Goal: Task Accomplishment & Management: Complete application form

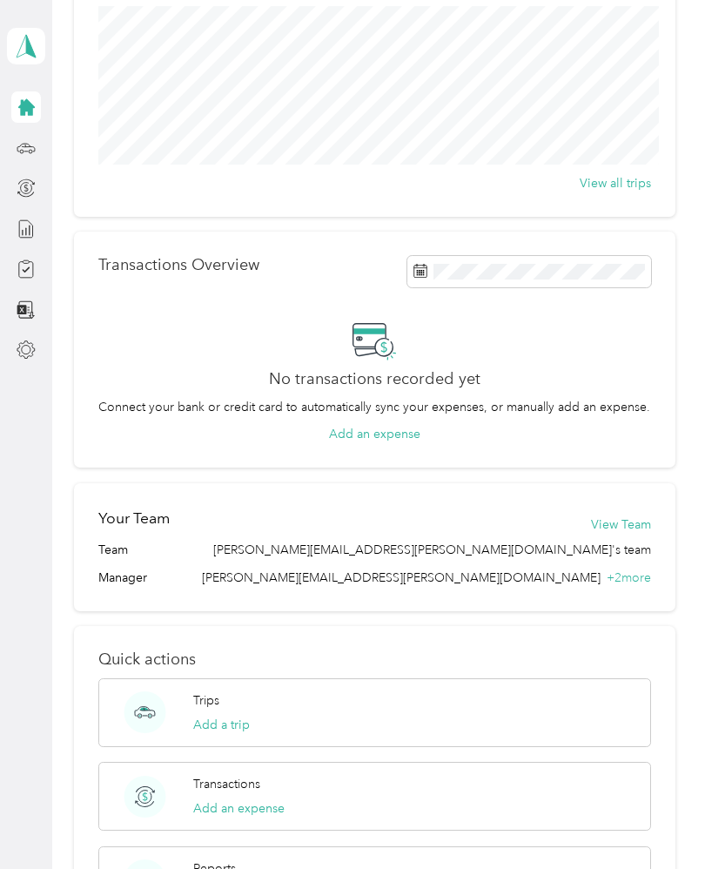
scroll to position [71, 0]
click at [33, 138] on icon at bounding box center [26, 147] width 19 height 19
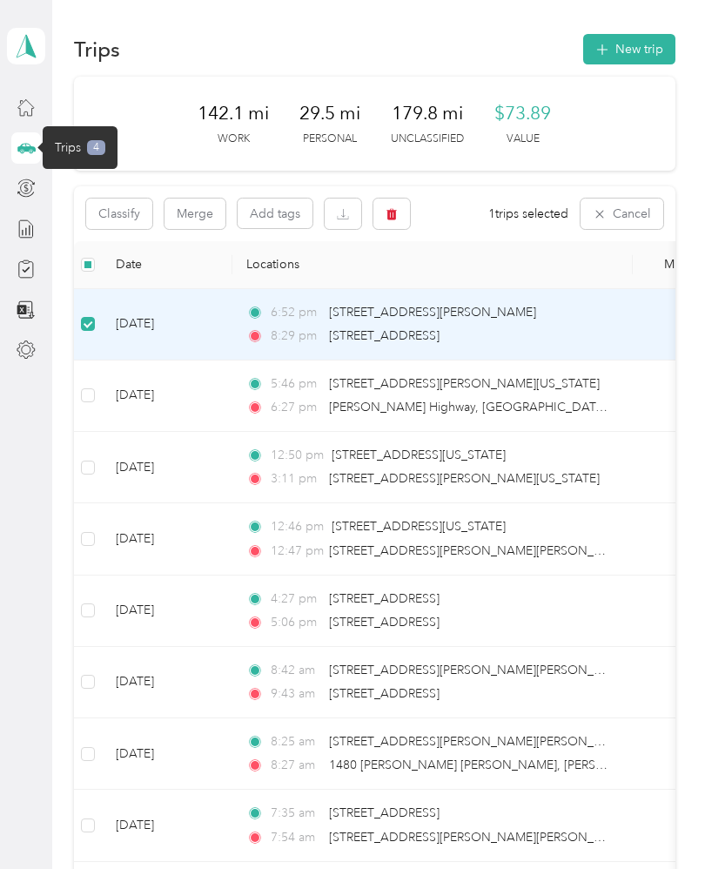
click at [279, 198] on button "Add tags" at bounding box center [275, 213] width 75 height 30
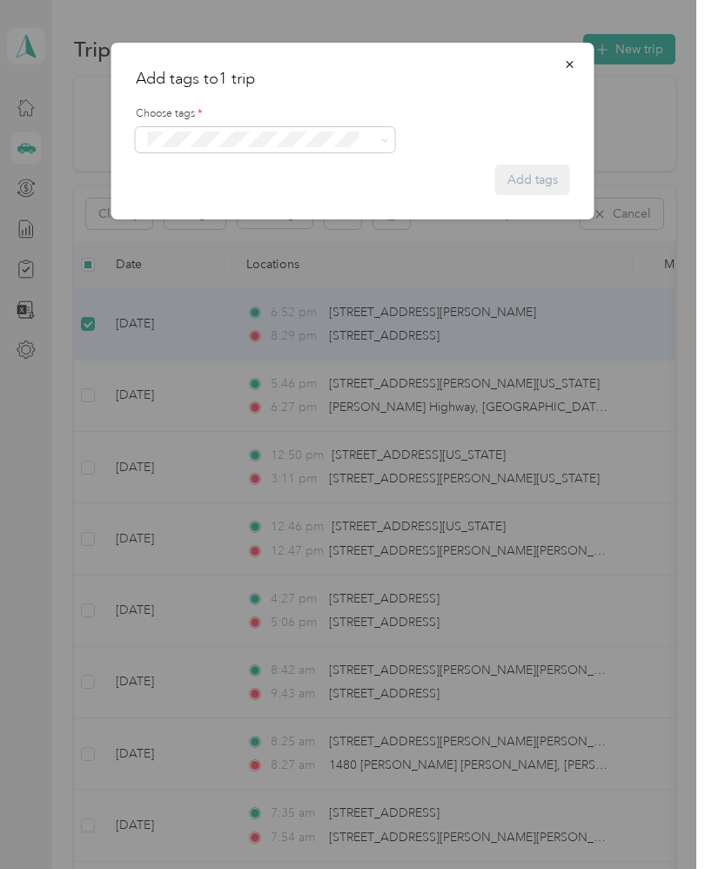
click at [583, 70] on button "button" at bounding box center [570, 64] width 37 height 30
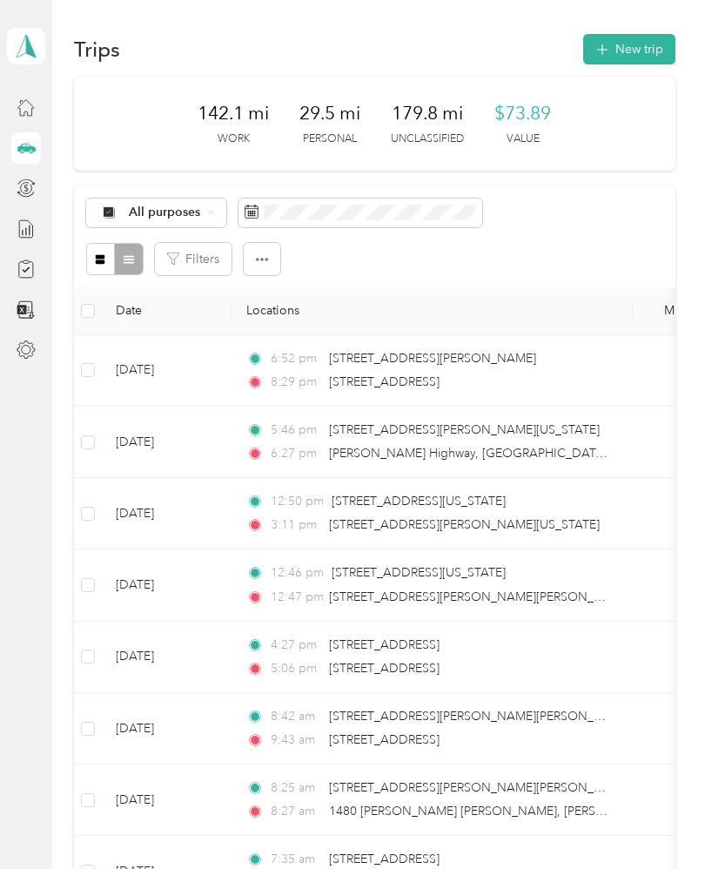
click at [39, 213] on div at bounding box center [26, 228] width 30 height 31
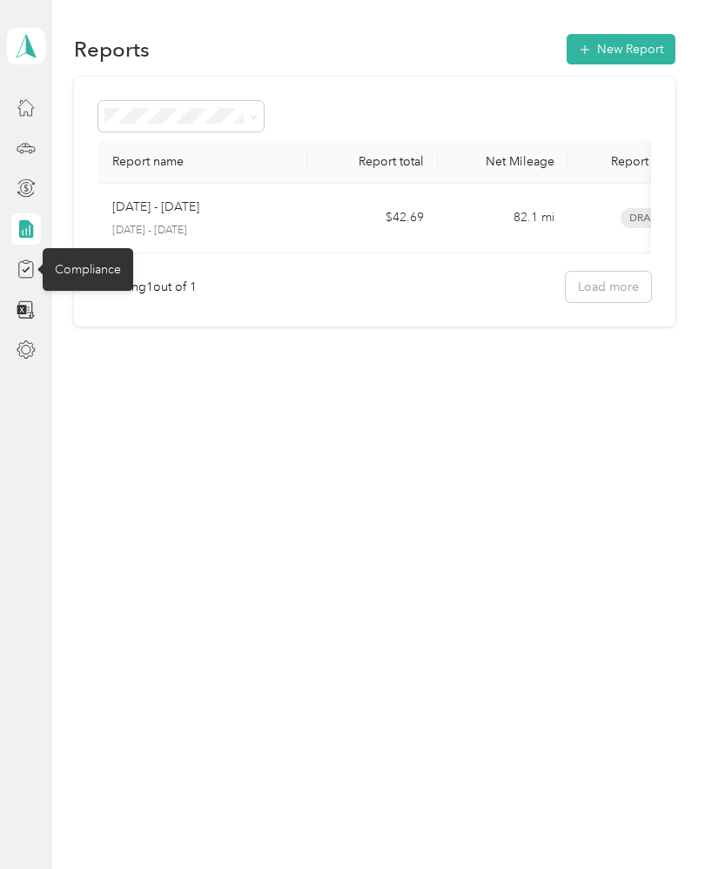
click at [25, 259] on icon at bounding box center [26, 268] width 19 height 19
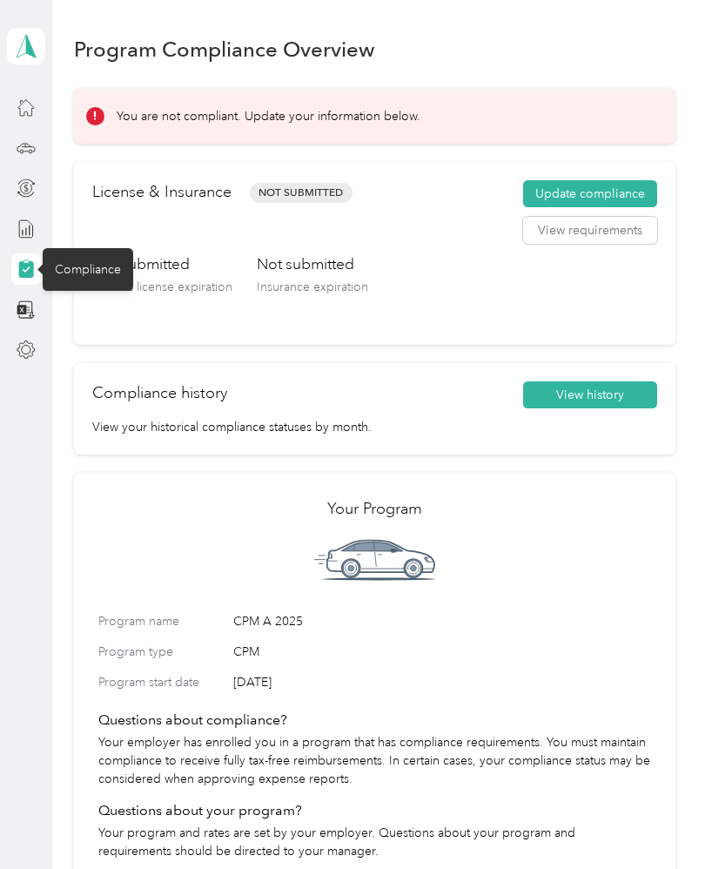
click at [620, 180] on button "Update compliance" at bounding box center [590, 194] width 134 height 28
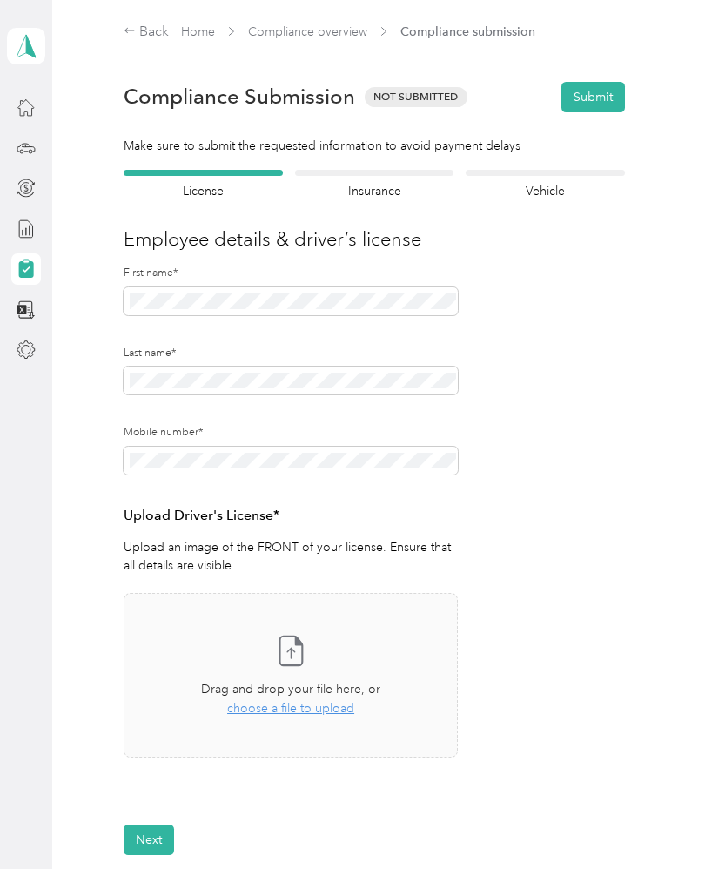
click at [272, 701] on span "choose a file to upload" at bounding box center [290, 708] width 127 height 15
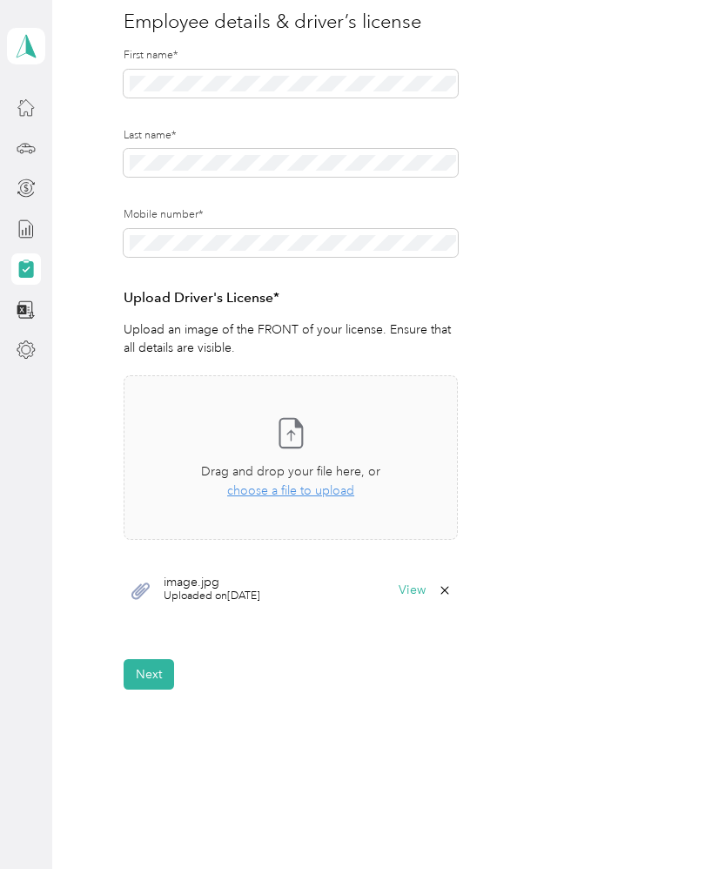
scroll to position [217, 0]
click at [167, 674] on button "Next" at bounding box center [149, 675] width 50 height 30
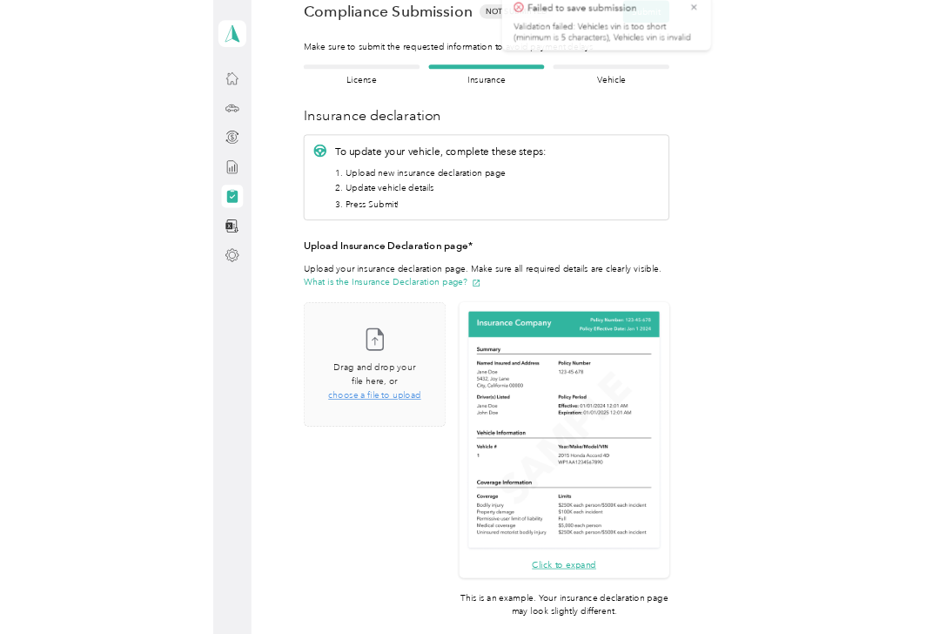
scroll to position [21, 0]
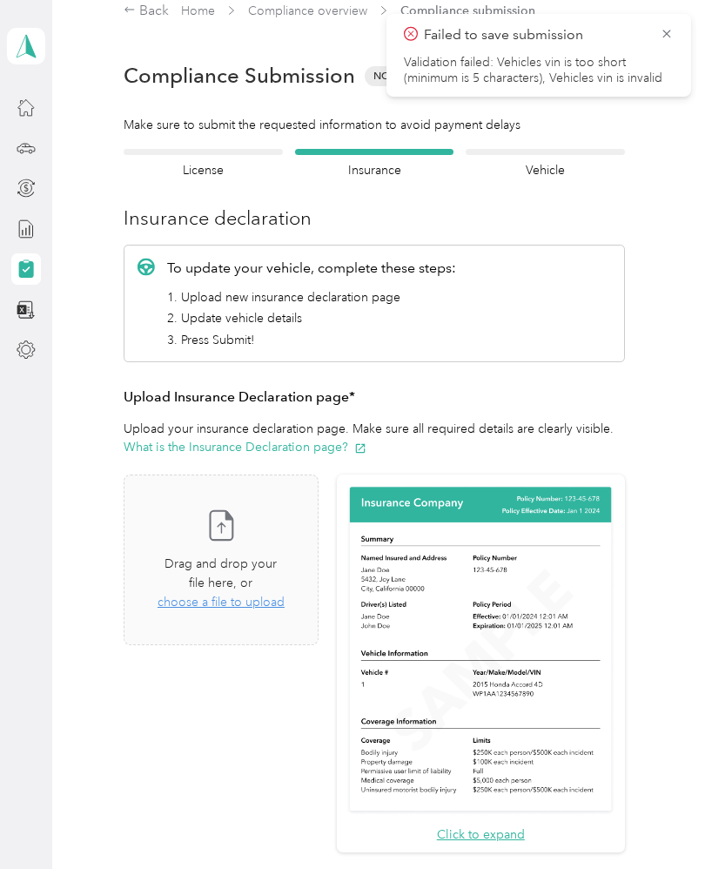
click at [282, 797] on div "Take a photo or choose a photo from your library Drag and drop your file here, …" at bounding box center [221, 693] width 194 height 439
click at [305, 837] on div "Take a photo or choose a photo from your library Drag and drop your file here, …" at bounding box center [221, 693] width 194 height 439
click at [313, 815] on div "Take a photo or choose a photo from your library Drag and drop your file here, …" at bounding box center [221, 693] width 194 height 439
click at [284, 552] on div "Take a photo or choose a photo from your library Drag and drop your file here, …" at bounding box center [220, 559] width 165 height 141
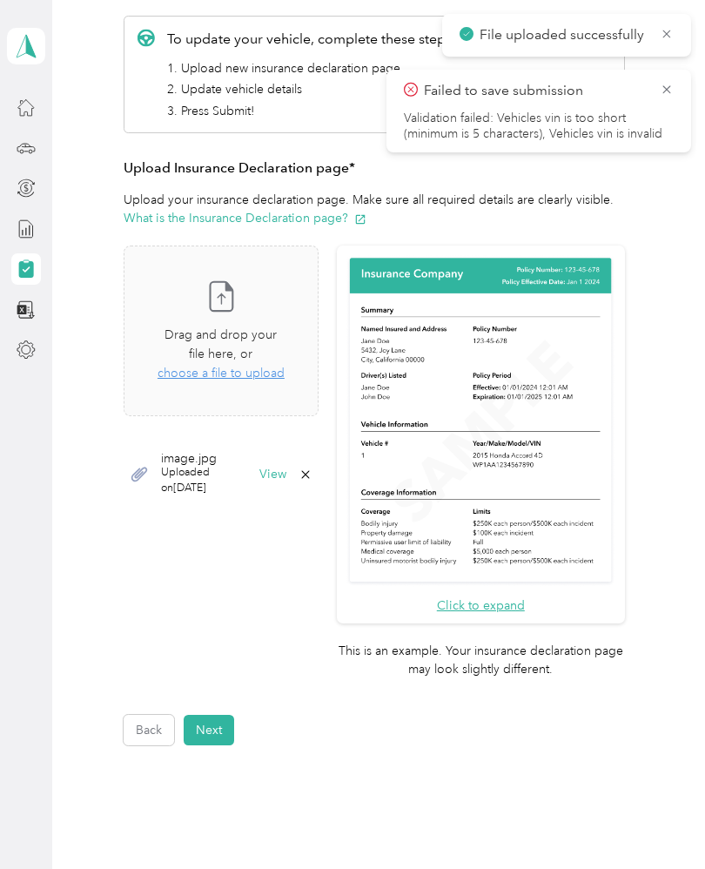
scroll to position [249, 0]
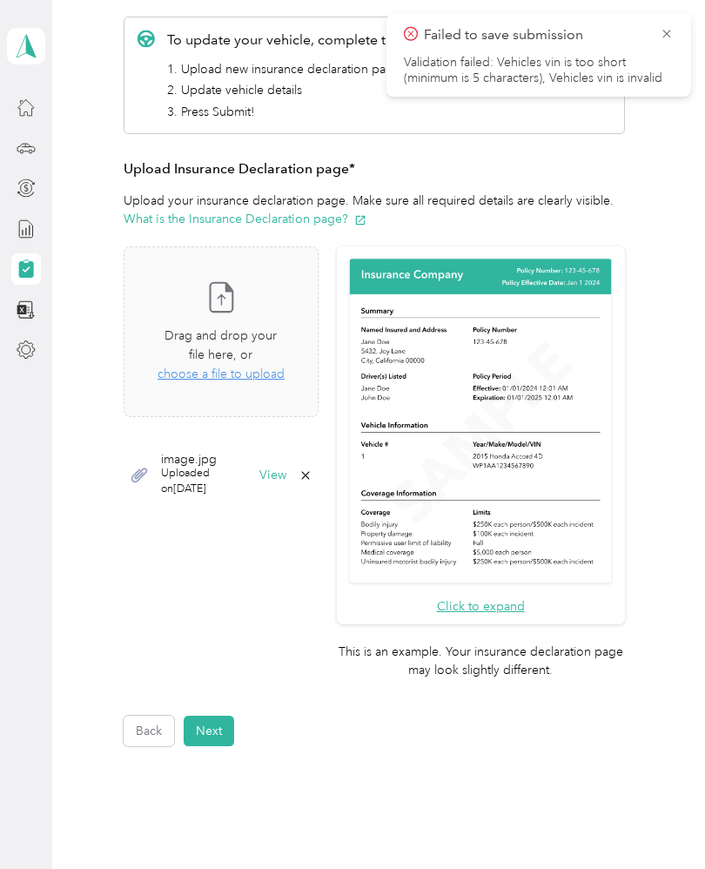
click at [215, 716] on button "Next" at bounding box center [209, 731] width 50 height 30
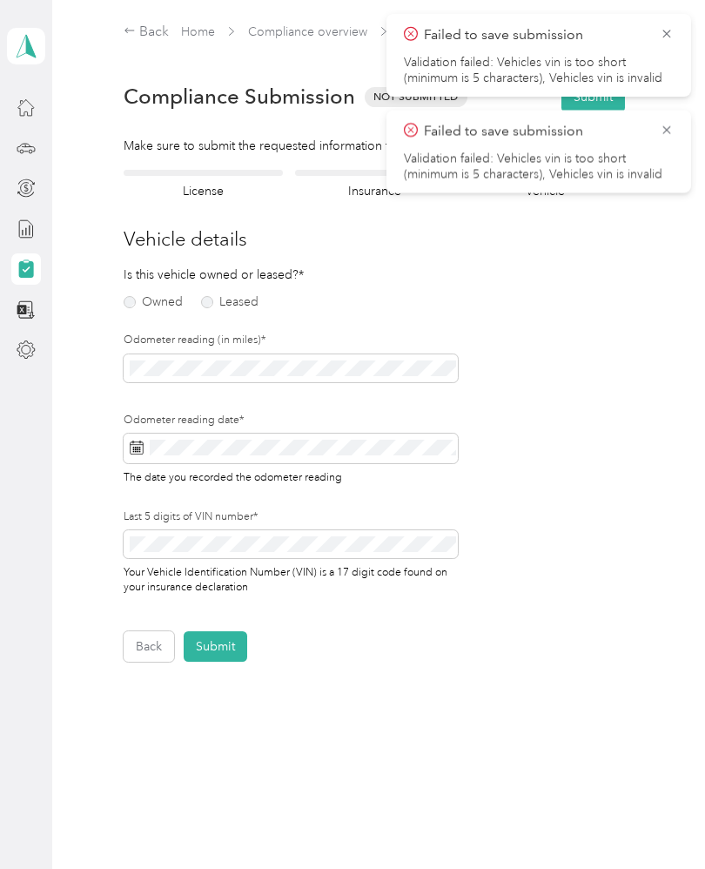
click at [148, 308] on label "Owned" at bounding box center [153, 302] width 59 height 12
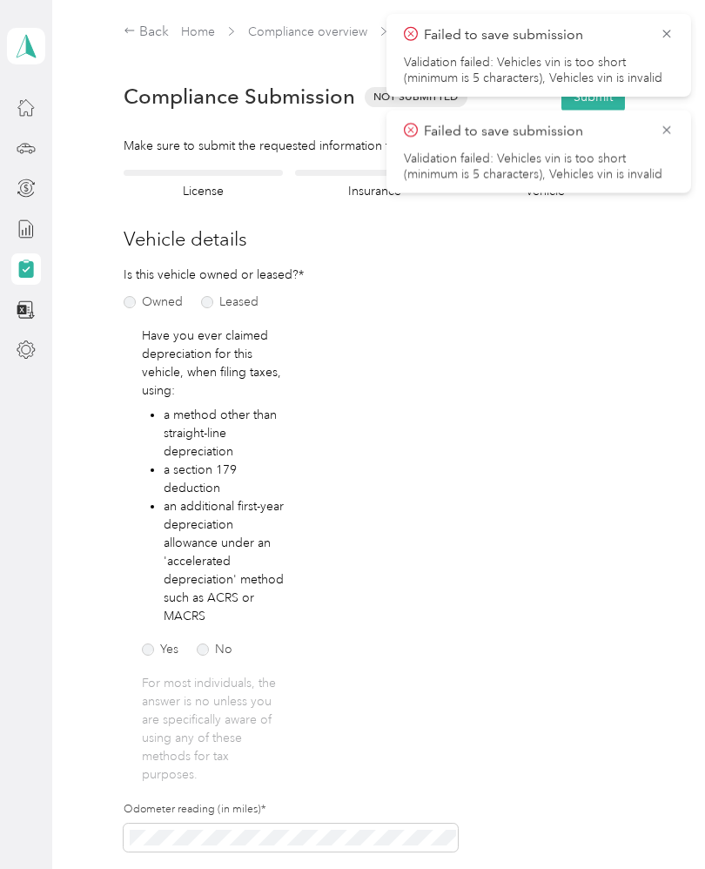
click at [206, 649] on label "No" at bounding box center [215, 649] width 36 height 12
click at [662, 135] on icon at bounding box center [667, 130] width 14 height 16
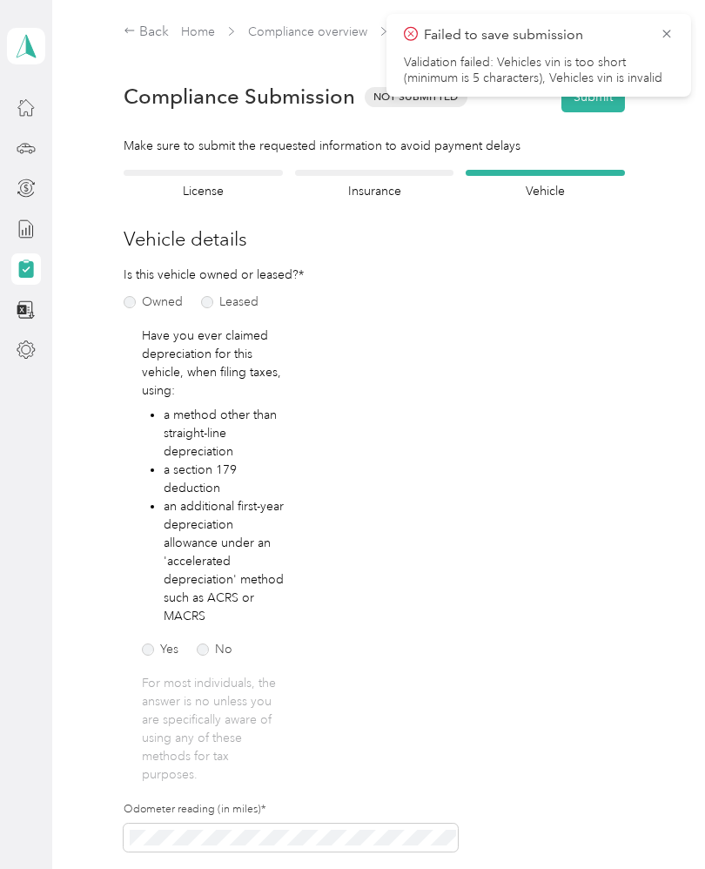
click at [662, 26] on icon at bounding box center [667, 34] width 14 height 16
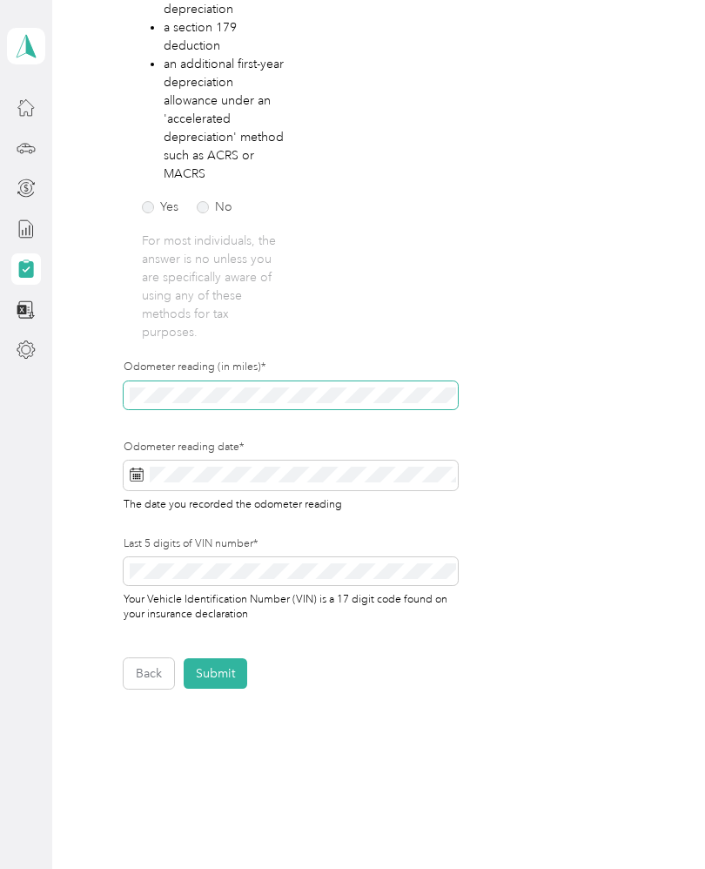
scroll to position [441, 0]
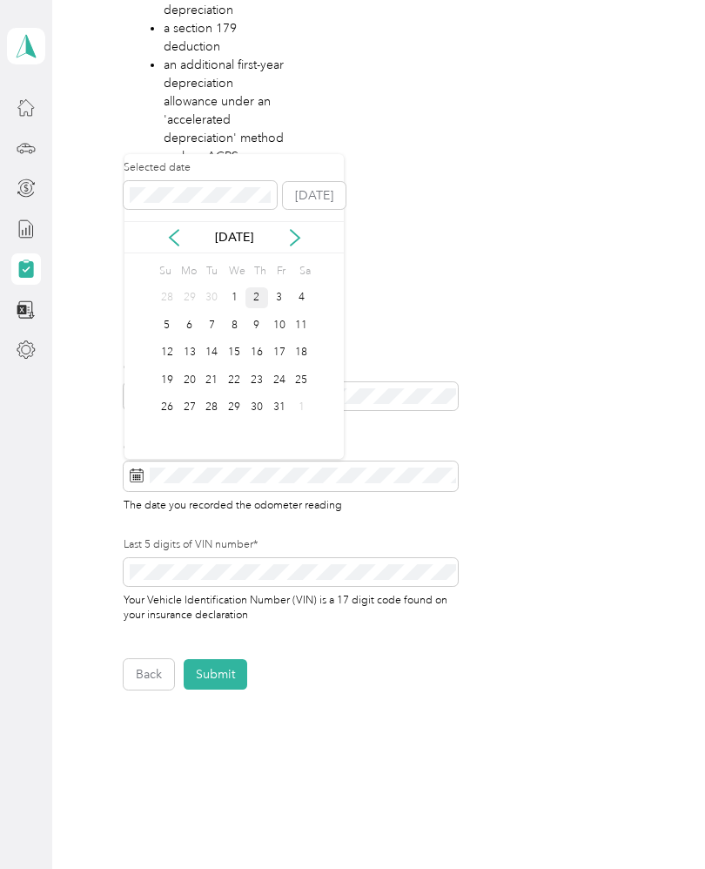
click at [262, 299] on div "2" at bounding box center [256, 298] width 23 height 22
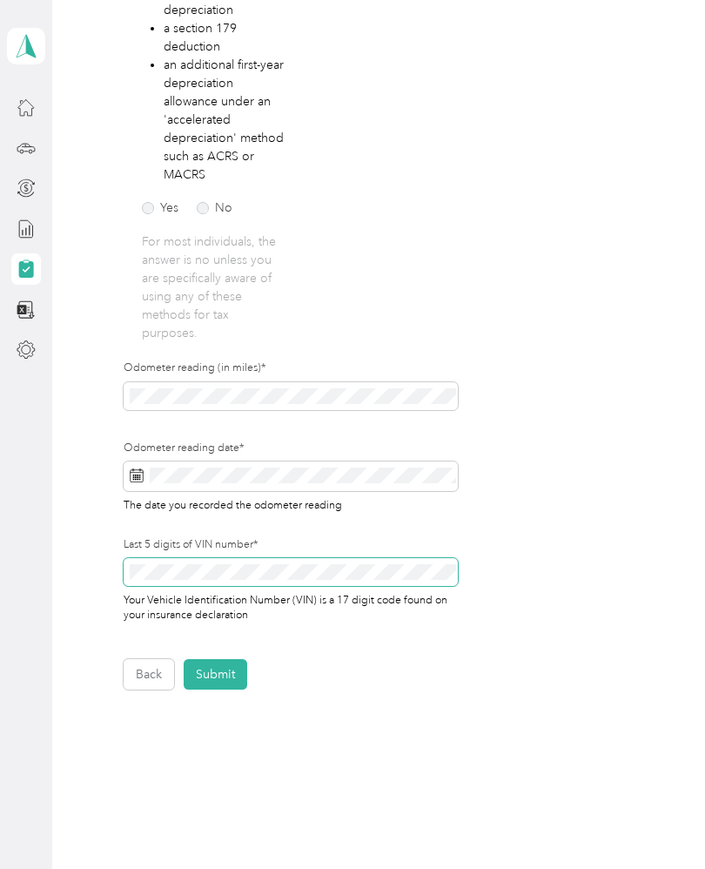
scroll to position [32, 0]
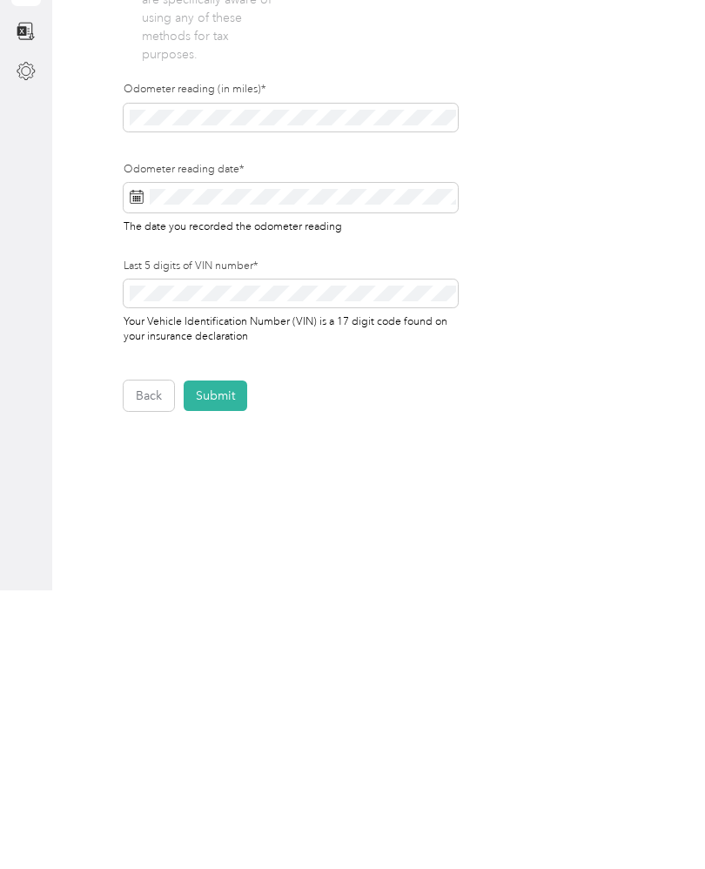
click at [220, 659] on button "Submit" at bounding box center [216, 674] width 64 height 30
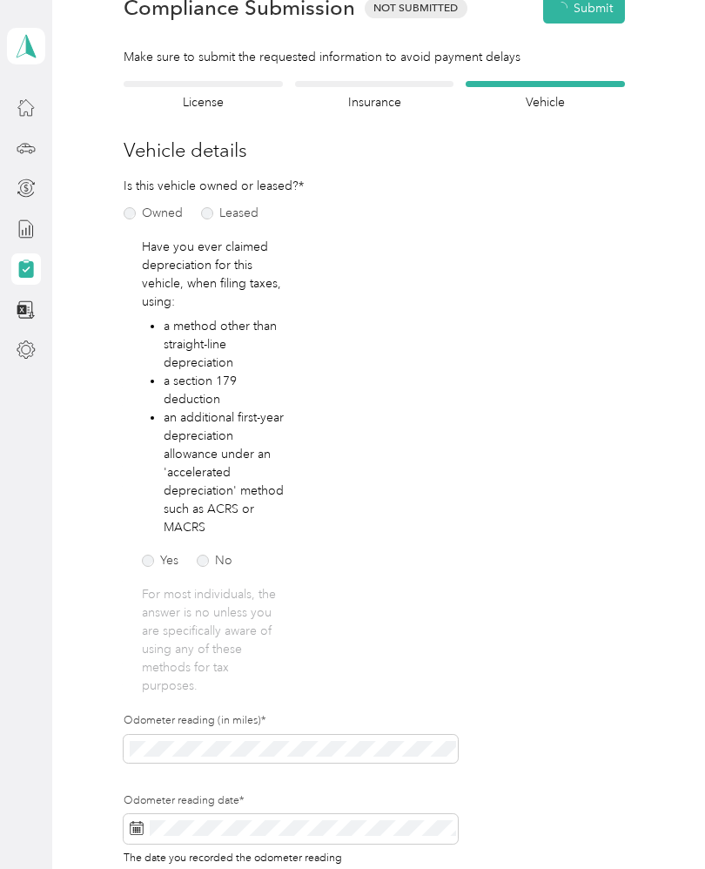
scroll to position [1, 0]
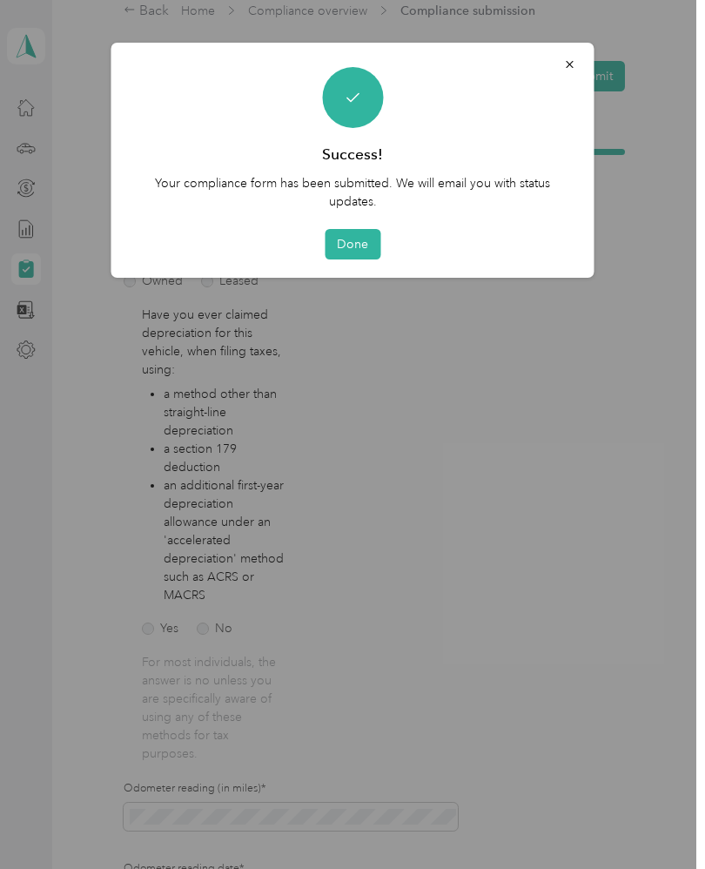
click at [353, 239] on button "Done" at bounding box center [353, 244] width 56 height 30
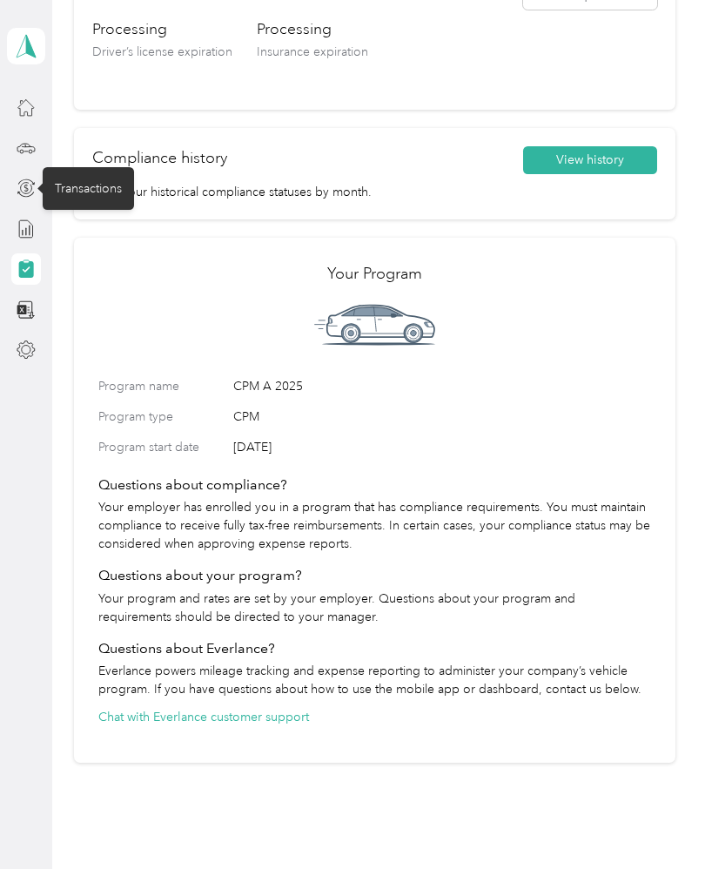
click at [33, 191] on icon at bounding box center [26, 187] width 19 height 19
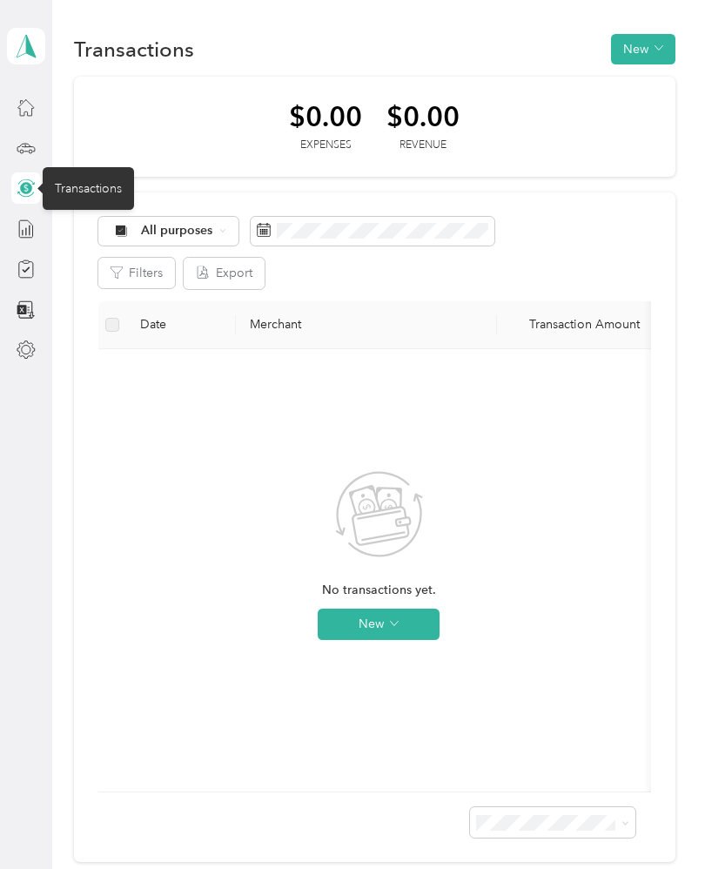
click at [12, 143] on div at bounding box center [26, 147] width 30 height 31
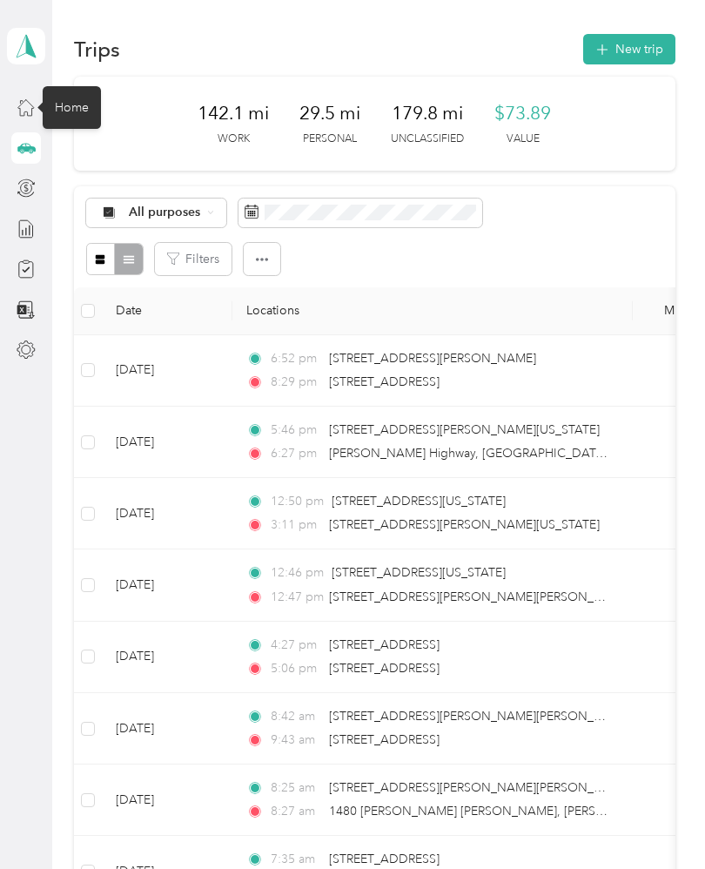
click at [25, 99] on icon at bounding box center [26, 106] width 19 height 19
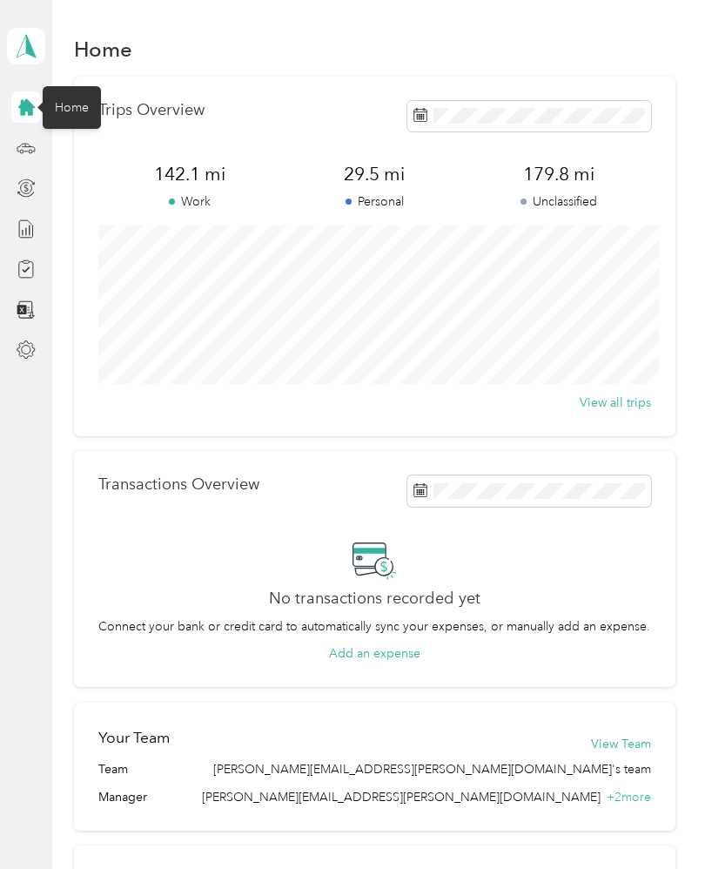
click at [44, 164] on div "[PERSON_NAME] Personal dashboard" at bounding box center [26, 183] width 38 height 366
click at [43, 45] on span at bounding box center [26, 46] width 38 height 37
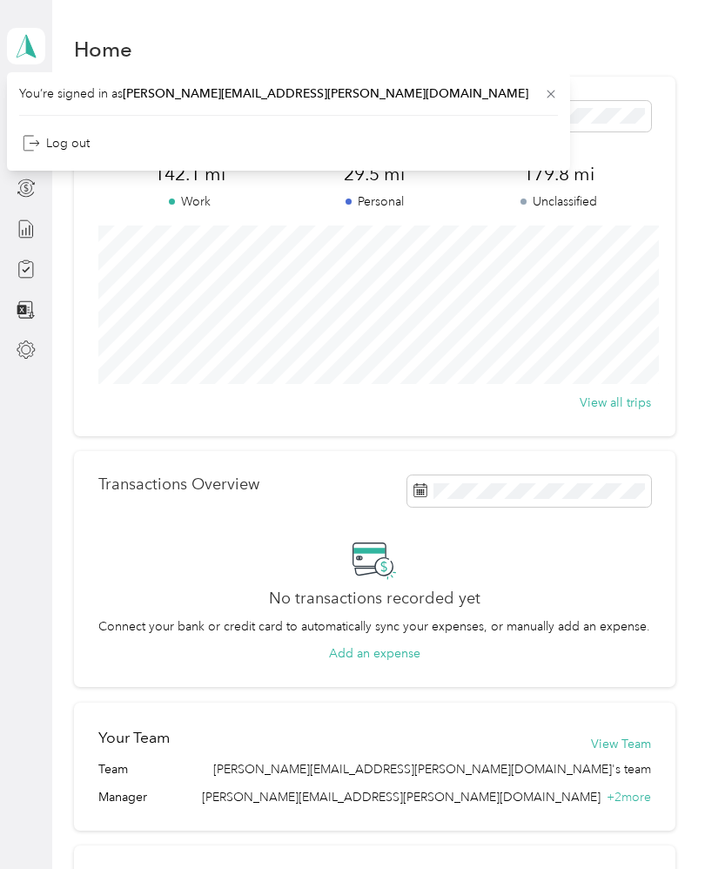
click at [451, 55] on div "Home" at bounding box center [375, 48] width 602 height 37
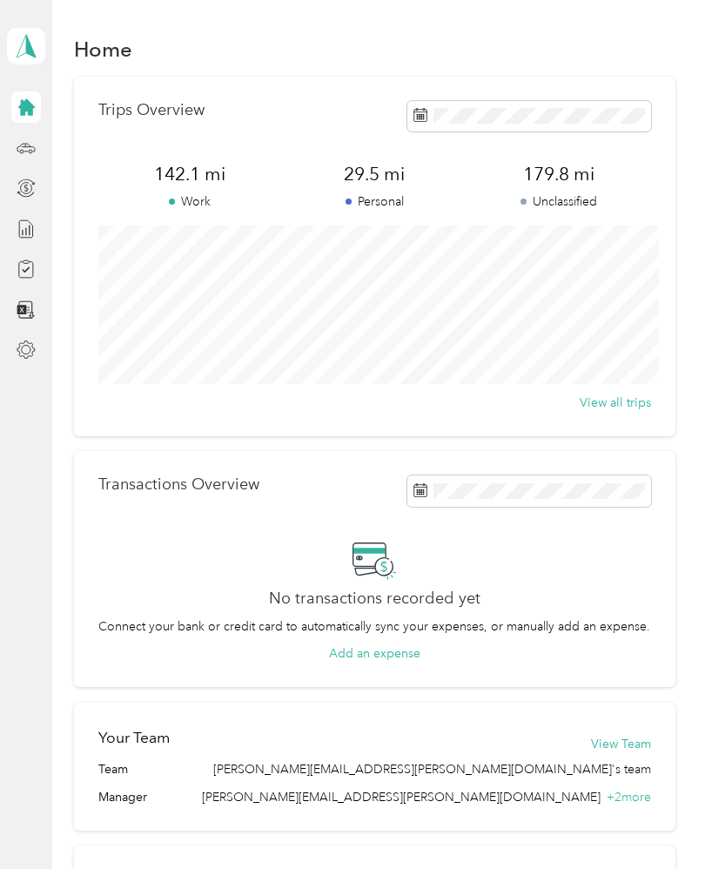
click at [24, 102] on icon at bounding box center [26, 107] width 17 height 17
click at [78, 265] on div "Compliance" at bounding box center [88, 269] width 91 height 43
click at [28, 337] on div at bounding box center [26, 349] width 30 height 31
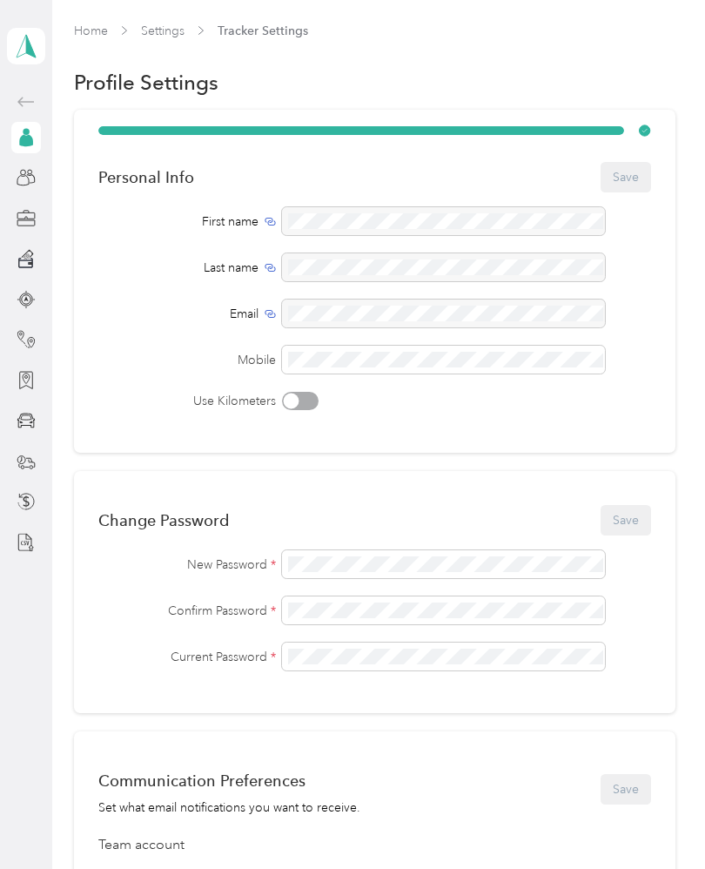
click at [17, 186] on icon at bounding box center [26, 177] width 19 height 19
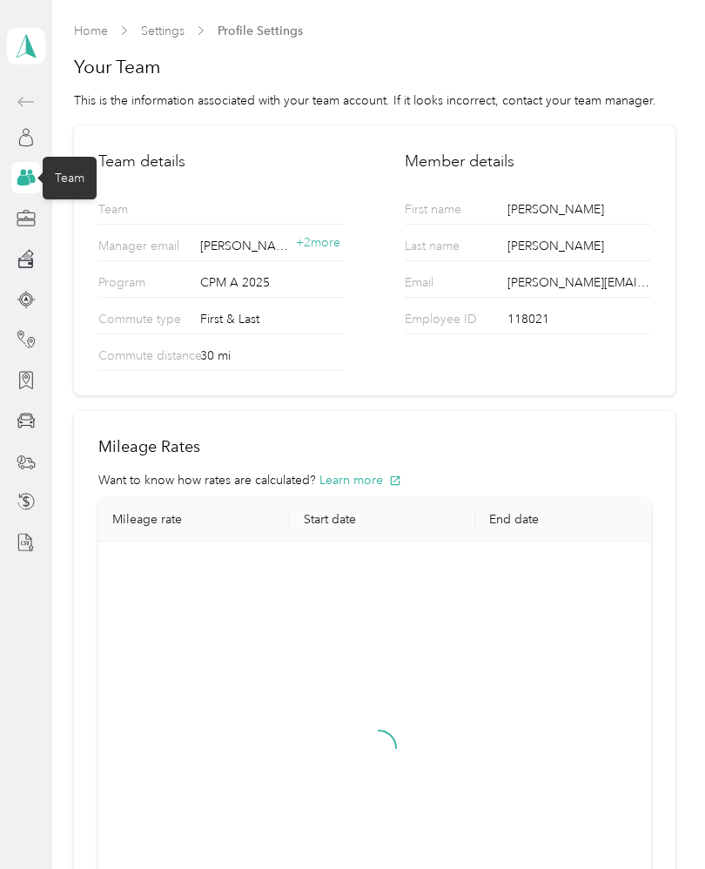
click at [17, 122] on div at bounding box center [26, 137] width 30 height 31
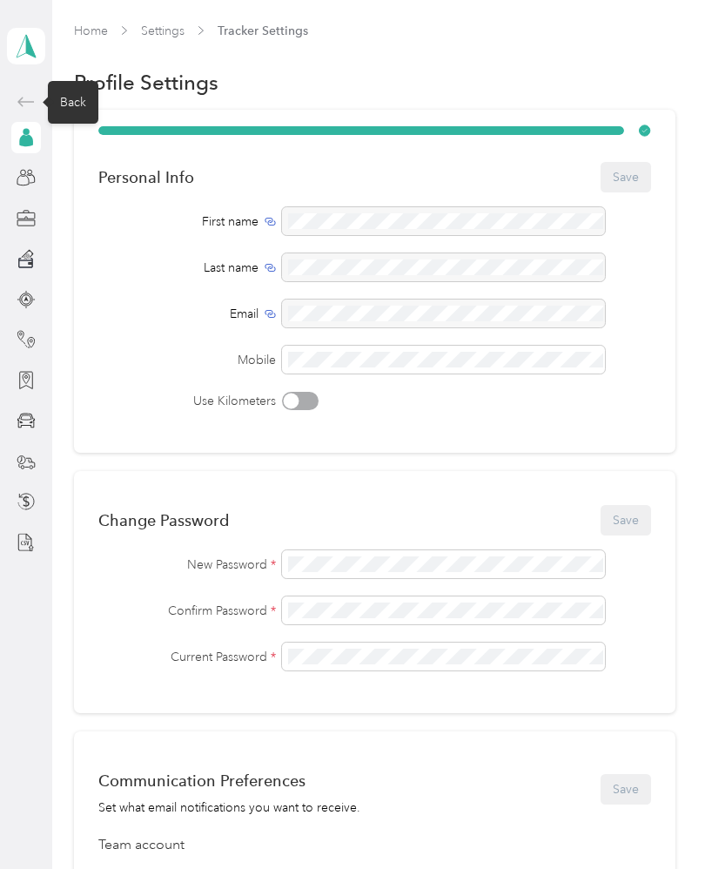
click at [37, 93] on icon at bounding box center [26, 101] width 21 height 21
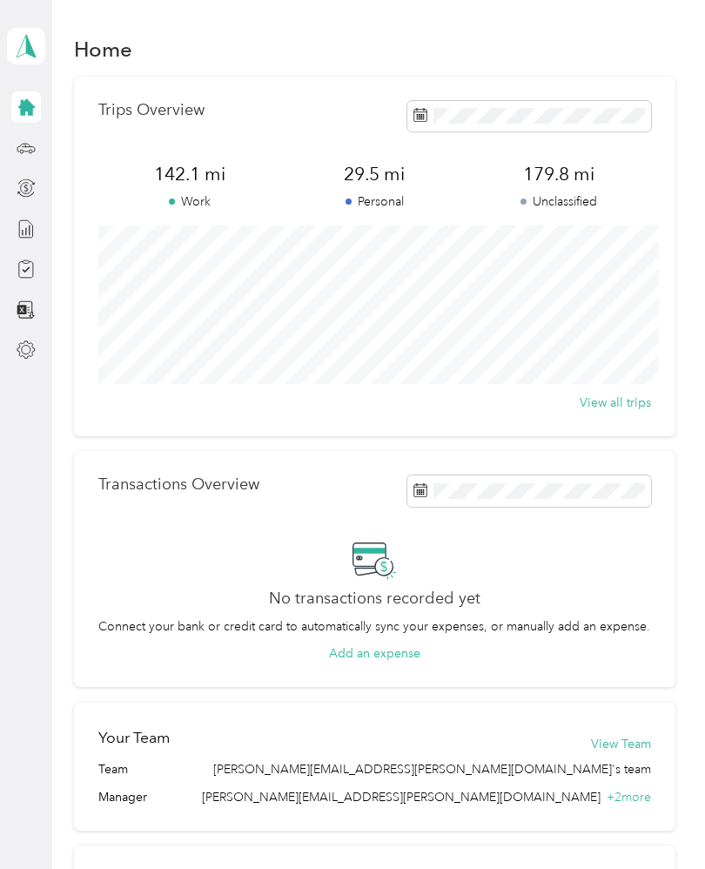
click at [406, 644] on button "Add an expense" at bounding box center [374, 653] width 91 height 18
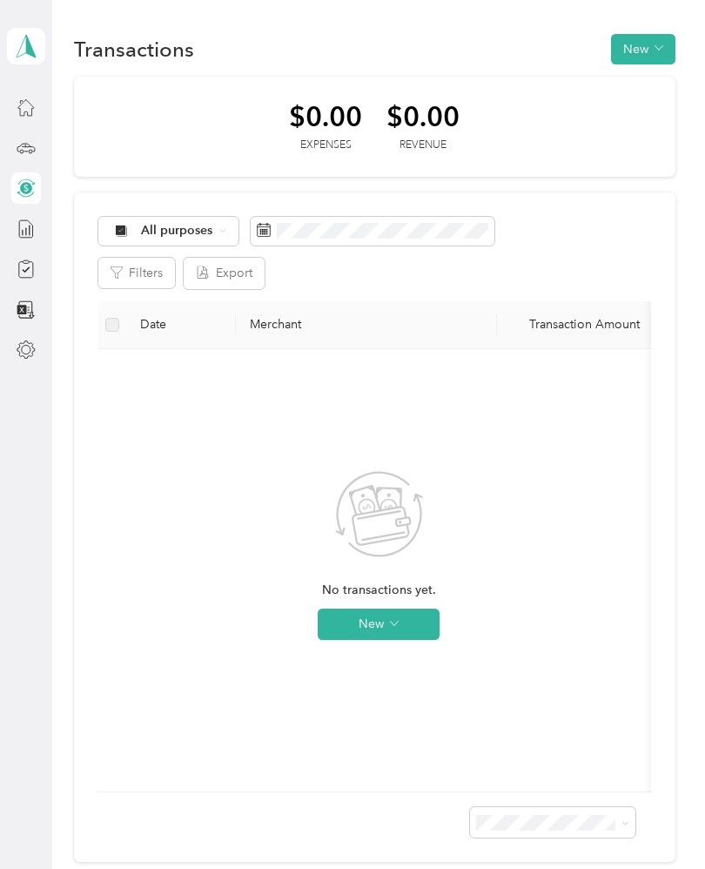
click at [20, 28] on span at bounding box center [26, 46] width 38 height 37
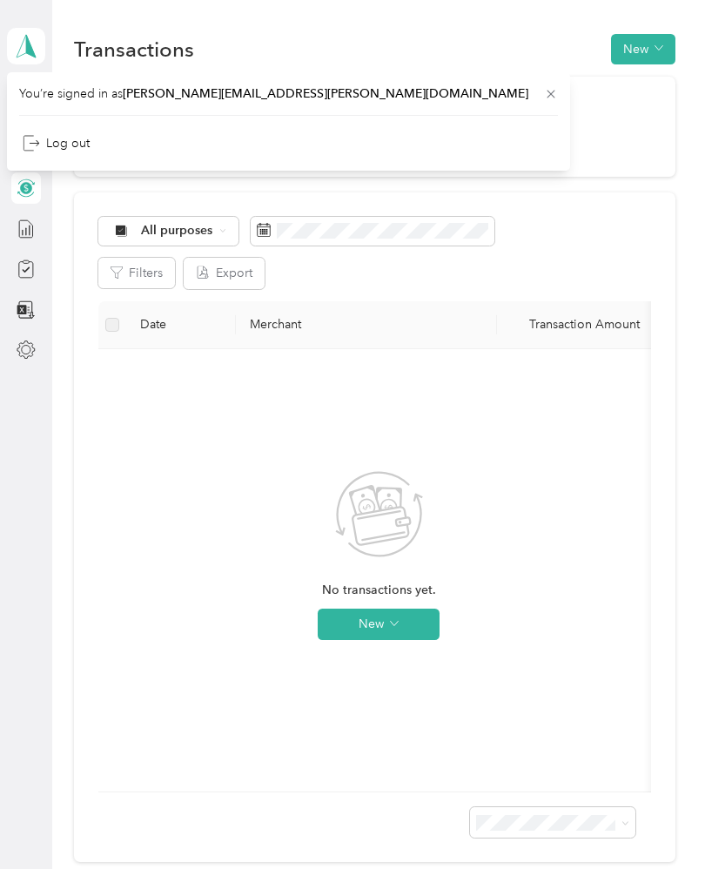
click at [92, 380] on div "All purposes Filters Export Date Merchant Transaction Amount Purpose Report No …" at bounding box center [375, 527] width 602 height 670
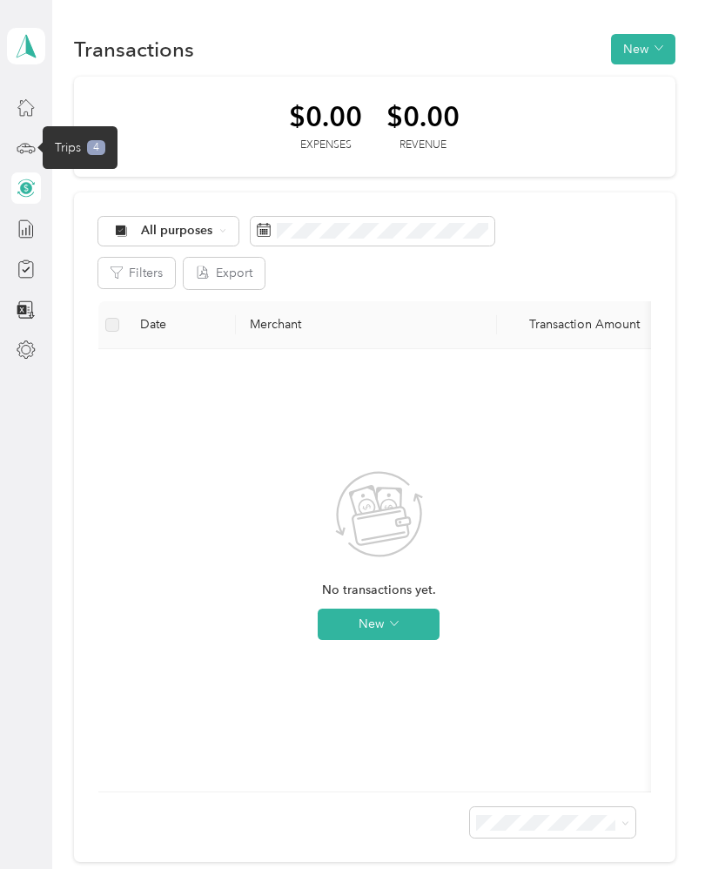
click at [75, 141] on span "Trips" at bounding box center [68, 147] width 26 height 18
click at [79, 151] on span "Trips" at bounding box center [68, 147] width 26 height 18
click at [29, 187] on icon at bounding box center [25, 187] width 11 height 11
click at [52, 216] on div "Transactions New $0.00 Expenses $0.00 Revenue All purposes Filters Export Date …" at bounding box center [374, 478] width 644 height 957
